Goal: Information Seeking & Learning: Find specific page/section

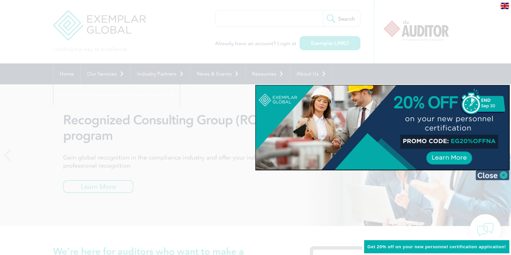
click at [503, 175] on img at bounding box center [492, 175] width 34 height 10
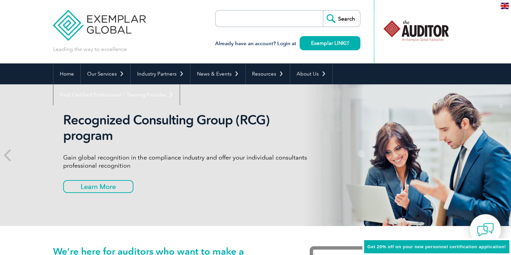
click at [506, 6] on img at bounding box center [504, 6] width 8 height 6
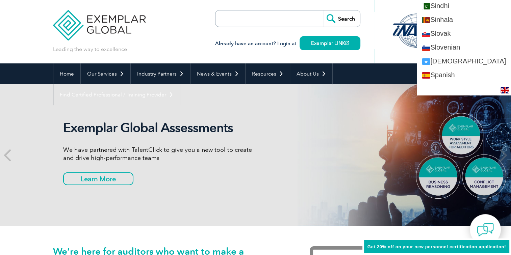
scroll to position [1114, 0]
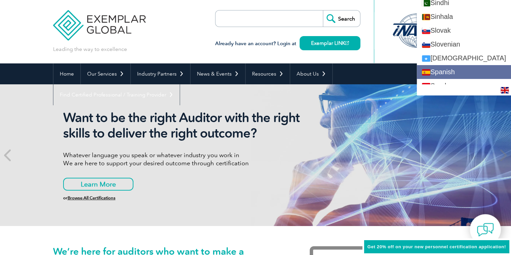
click at [469, 69] on link "Spanish" at bounding box center [463, 72] width 94 height 14
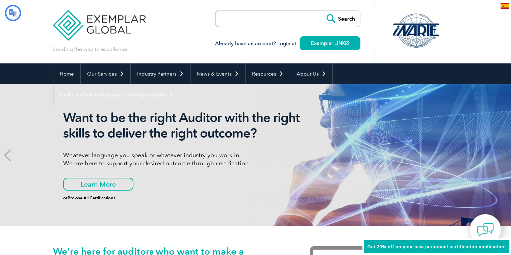
scroll to position [0, 0]
type input "Buscar"
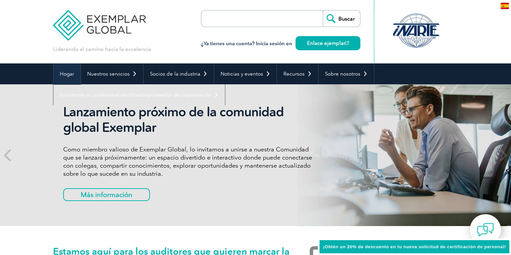
click at [71, 70] on link "Hogar" at bounding box center [66, 73] width 27 height 21
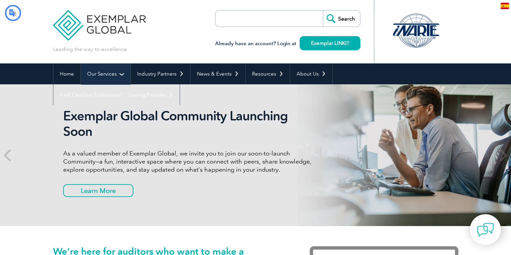
type input "Buscar"
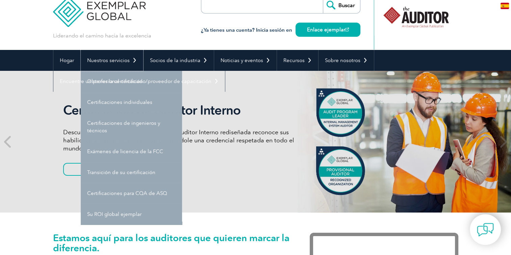
scroll to position [27, 0]
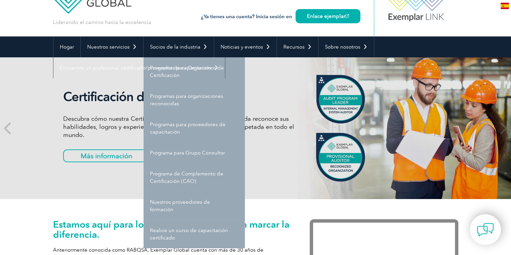
click at [66, 196] on div "Certificación de Auditor Interno Descubra cómo nuestra Certificación de Auditor…" at bounding box center [255, 128] width 405 height 142
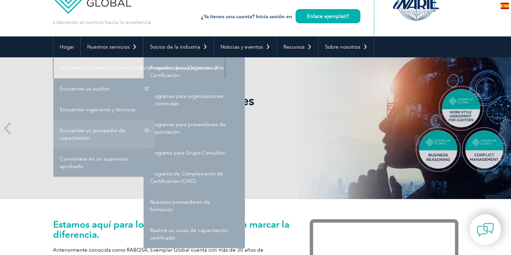
click at [113, 130] on font "Encuentre un proveedor de capacitación" at bounding box center [92, 134] width 65 height 13
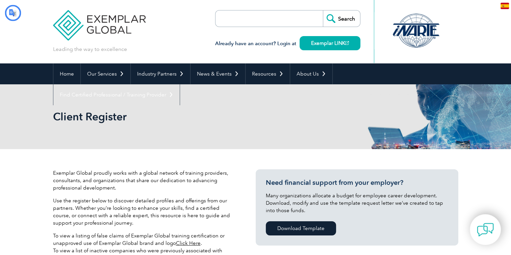
type input "Buscar"
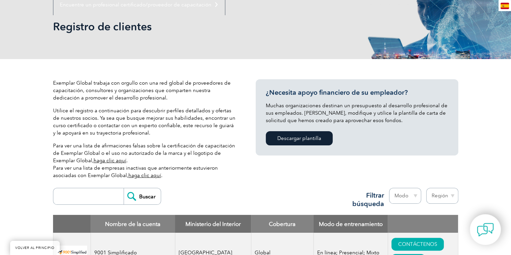
scroll to position [259, 0]
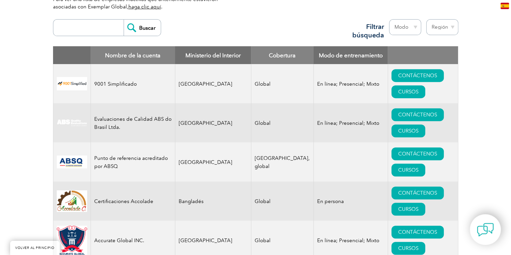
click at [452, 25] on select "Región Australia Baréin Bangladés Brasil Canadá Colombia República Dominicana E…" at bounding box center [442, 27] width 32 height 16
select select "[GEOGRAPHIC_DATA]"
click at [426, 19] on select "Región Australia Baréin Bangladés Brasil Canadá Colombia República Dominicana E…" at bounding box center [442, 27] width 32 height 16
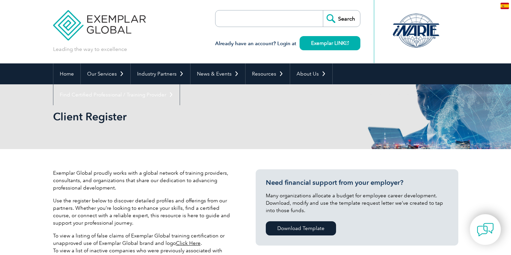
select select "[GEOGRAPHIC_DATA]"
type input "Buscar"
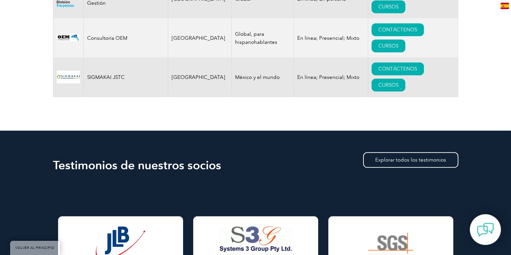
scroll to position [709, 0]
